Goal: Task Accomplishment & Management: Complete application form

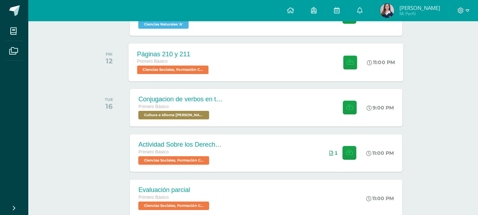
scroll to position [106, 0]
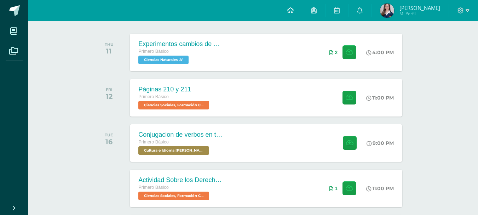
click at [294, 7] on icon at bounding box center [290, 10] width 7 height 6
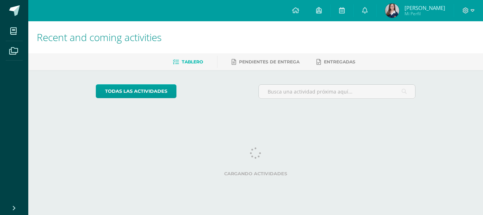
click at [480, 119] on html "My courses Archivos Cerrar panel Asesoría Primero Básico "A" Ciencias Naturales…" at bounding box center [241, 59] width 483 height 119
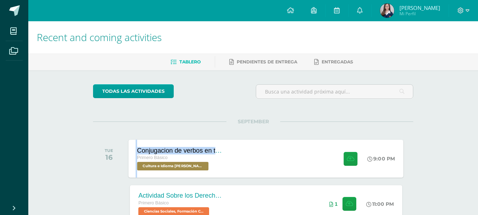
drag, startPoint x: 219, startPoint y: 136, endPoint x: 206, endPoint y: 153, distance: 21.0
click at [206, 153] on div "SEPTEMBER TUE 16 Conjugacion de verbos en tiempo pasado pa kaqchikel Primero Bá…" at bounding box center [253, 149] width 320 height 57
click at [224, 162] on div "Conjugacion de verbos en tiempo pasado pa kaqchikel Primero Básico Cultura e Id…" at bounding box center [180, 158] width 103 height 38
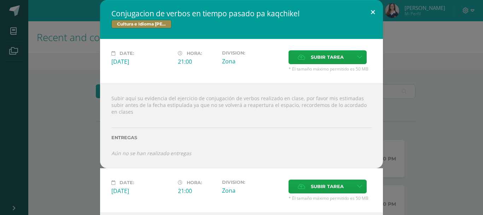
click at [368, 12] on button at bounding box center [373, 12] width 20 height 24
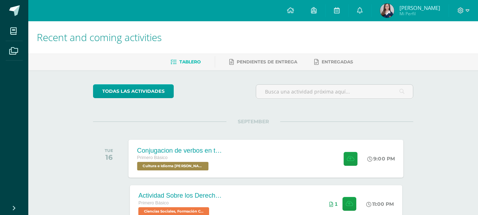
click at [308, 147] on div "Conjugacion de verbos en tiempo pasado pa kaqchikel Primero Básico Cultura e Id…" at bounding box center [266, 158] width 275 height 38
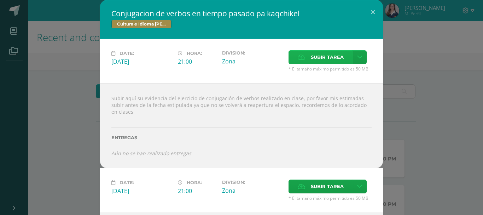
click at [325, 53] on span "Subir tarea" at bounding box center [327, 57] width 33 height 13
click at [0, 0] on input "Subir tarea" at bounding box center [0, 0] width 0 height 0
click at [45, 116] on div "Conjugacion de verbos en tiempo pasado pa kaqchikel Cultura e Idioma Maya Garíf…" at bounding box center [242, 148] width 478 height 297
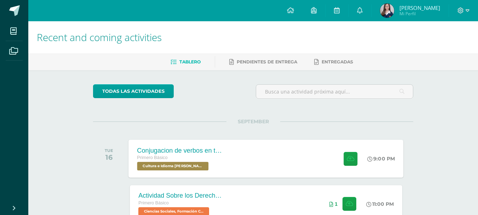
click at [303, 166] on div "Conjugacion de verbos en tiempo pasado pa kaqchikel Primero Básico Cultura e Id…" at bounding box center [266, 158] width 275 height 38
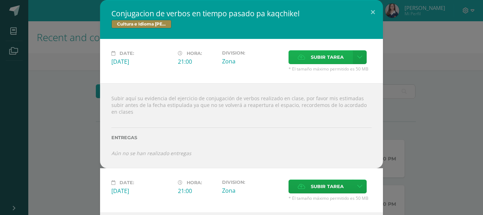
click at [315, 59] on span "Subir tarea" at bounding box center [327, 57] width 33 height 13
click at [0, 0] on input "Subir tarea" at bounding box center [0, 0] width 0 height 0
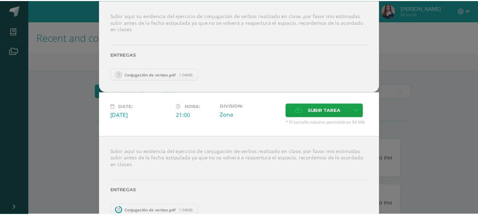
scroll to position [58, 0]
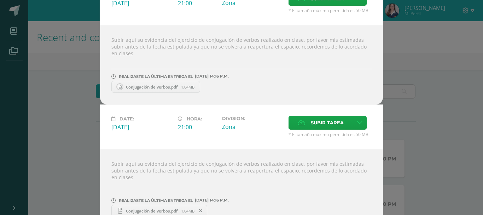
click at [420, 76] on div "Conjugacion de verbos en tiempo pasado pa kaqchikel Cultura e Idioma Maya Garíf…" at bounding box center [242, 85] width 478 height 287
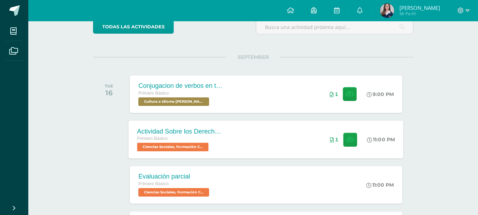
scroll to position [0, 0]
